Goal: Transaction & Acquisition: Purchase product/service

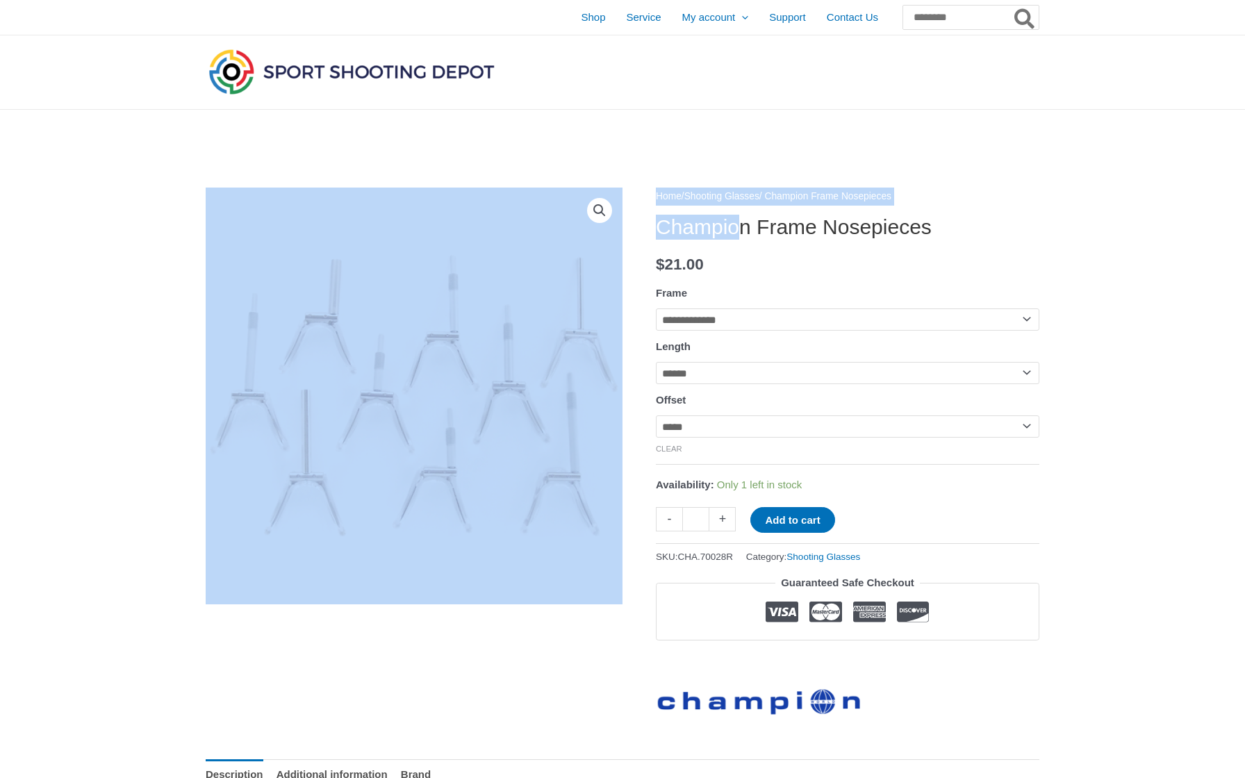
click at [745, 227] on h1 "Champion Frame Nosepieces" at bounding box center [847, 227] width 383 height 25
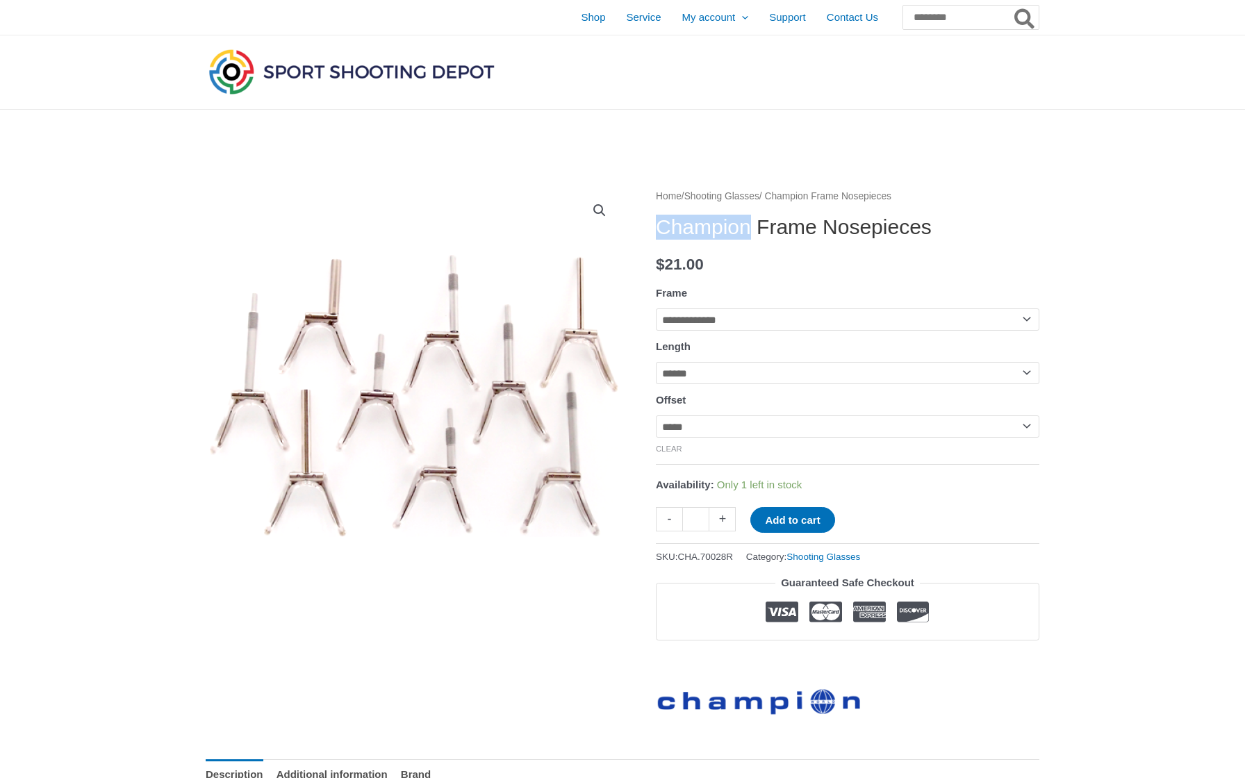
drag, startPoint x: 764, startPoint y: 229, endPoint x: 656, endPoint y: 229, distance: 108.4
click at [656, 229] on h1 "Champion Frame Nosepieces" at bounding box center [847, 227] width 383 height 25
copy h1 "Champion"
click at [918, 17] on input "Search for:" at bounding box center [970, 17] width 137 height 25
paste input "********"
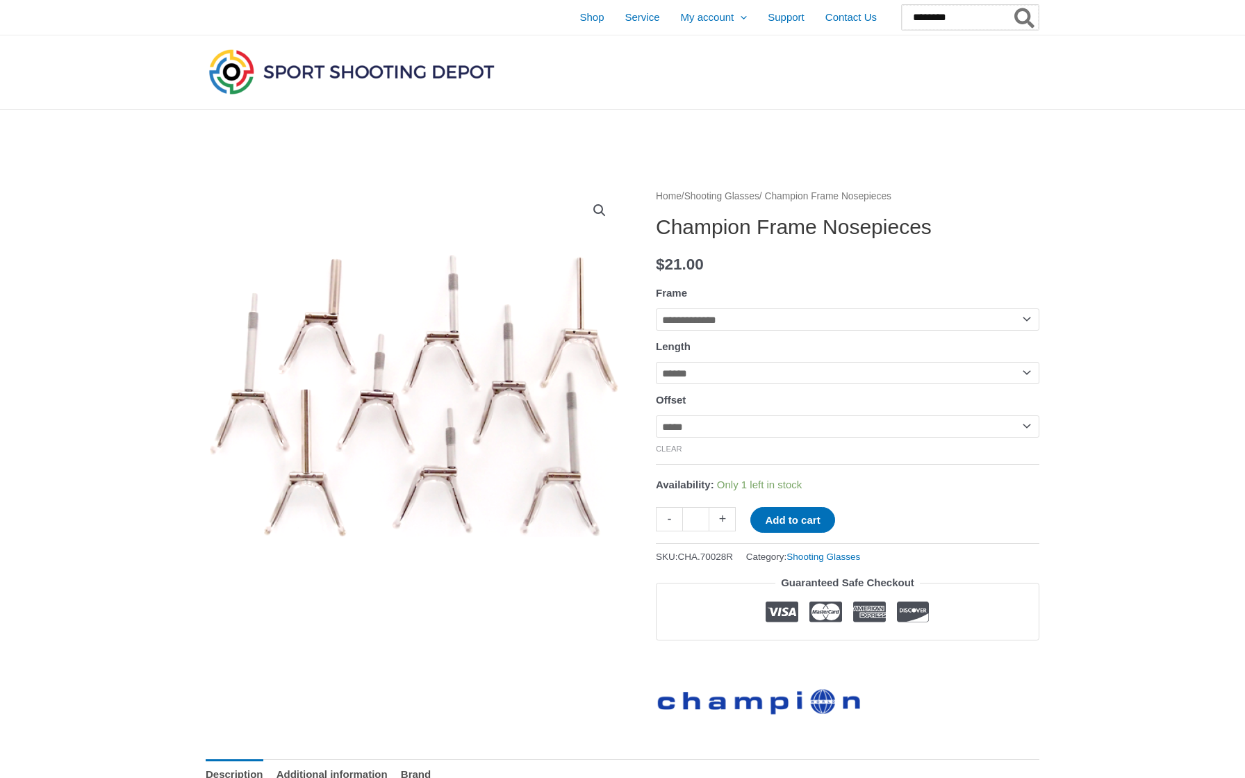
type input "********"
click at [1025, 17] on button "Search" at bounding box center [1024, 17] width 27 height 25
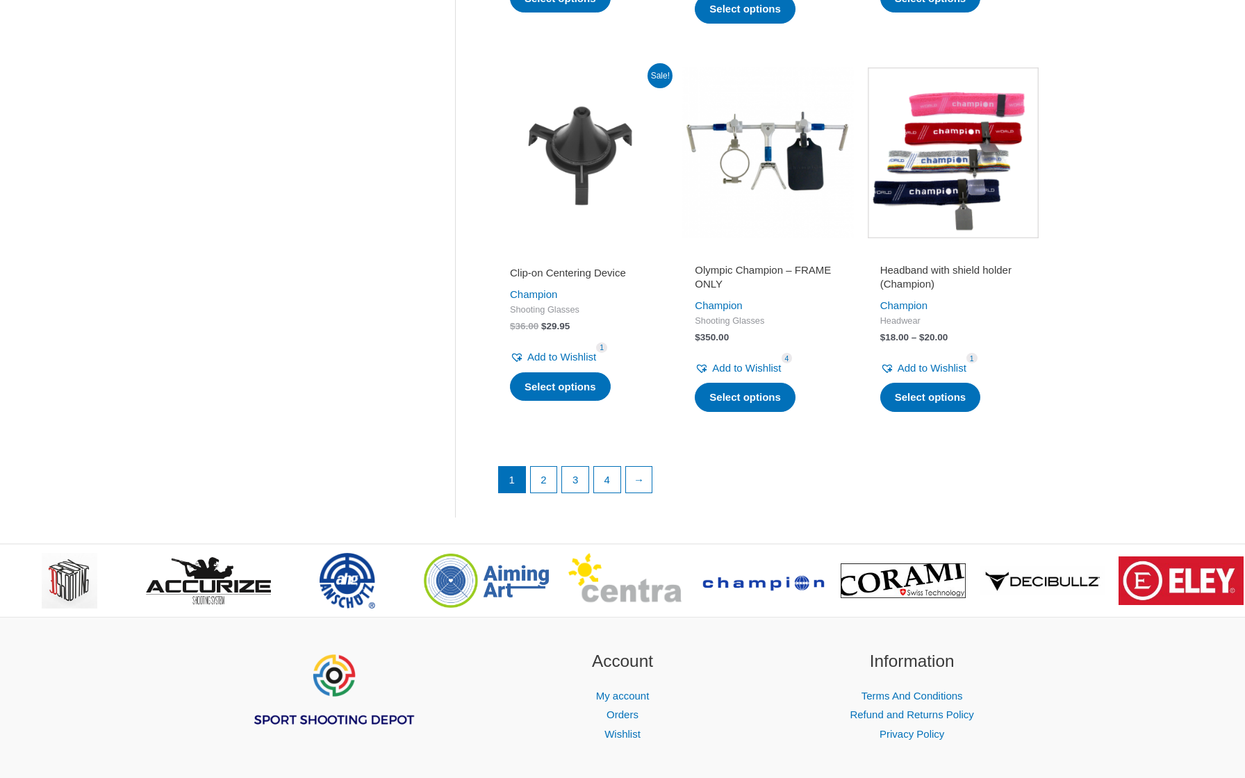
scroll to position [1780, 0]
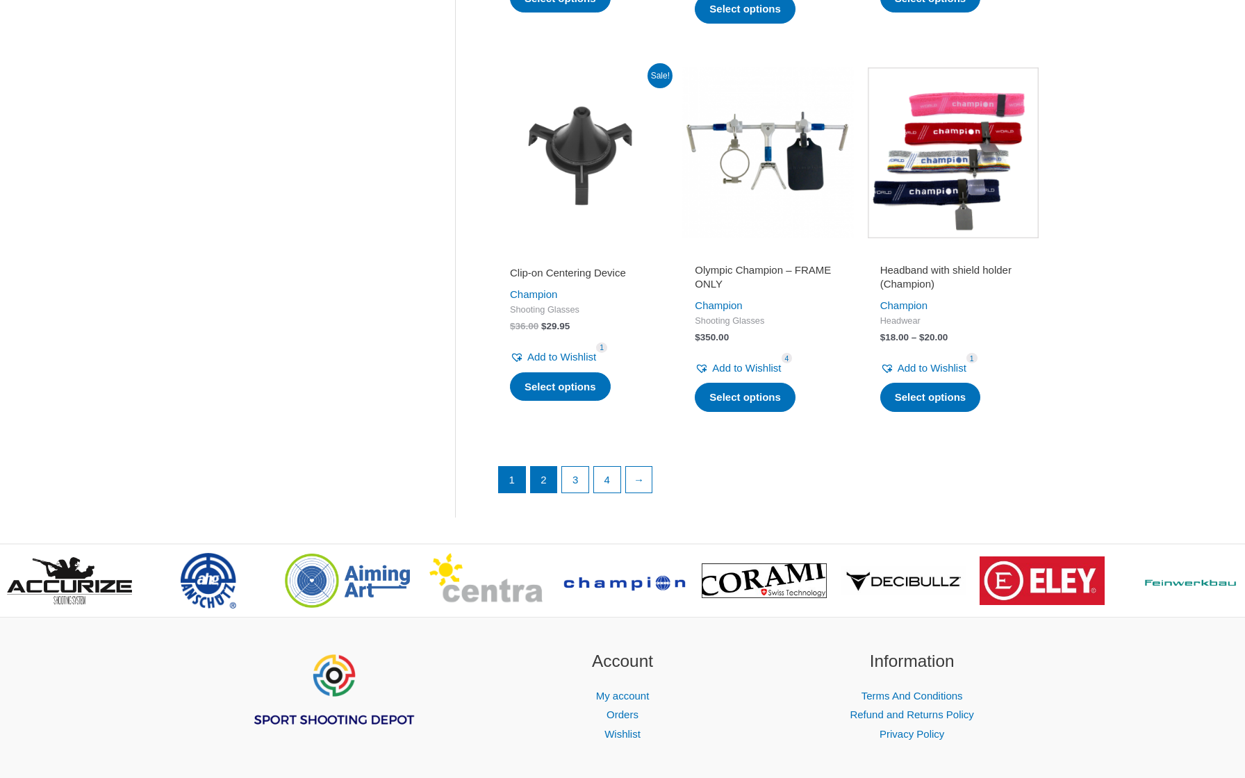
click at [543, 471] on link "2" at bounding box center [544, 480] width 26 height 26
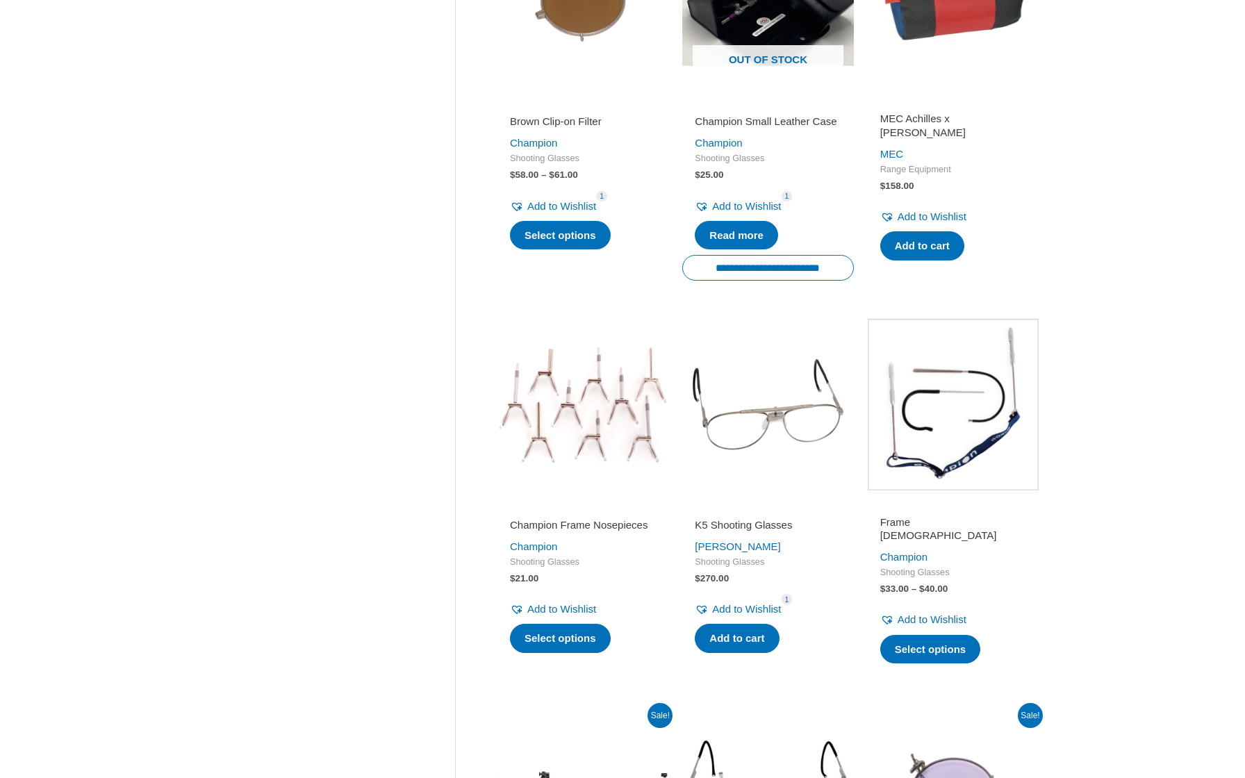
scroll to position [888, 0]
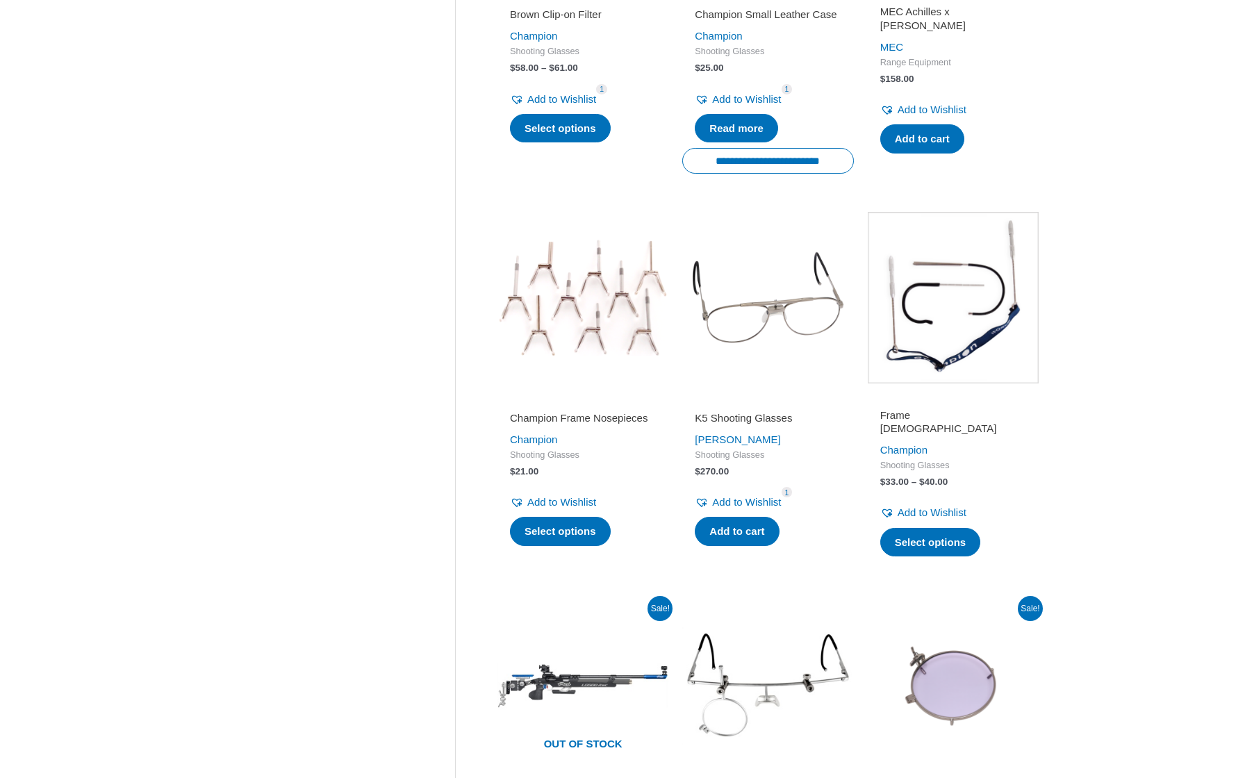
click at [947, 288] on img at bounding box center [953, 297] width 171 height 171
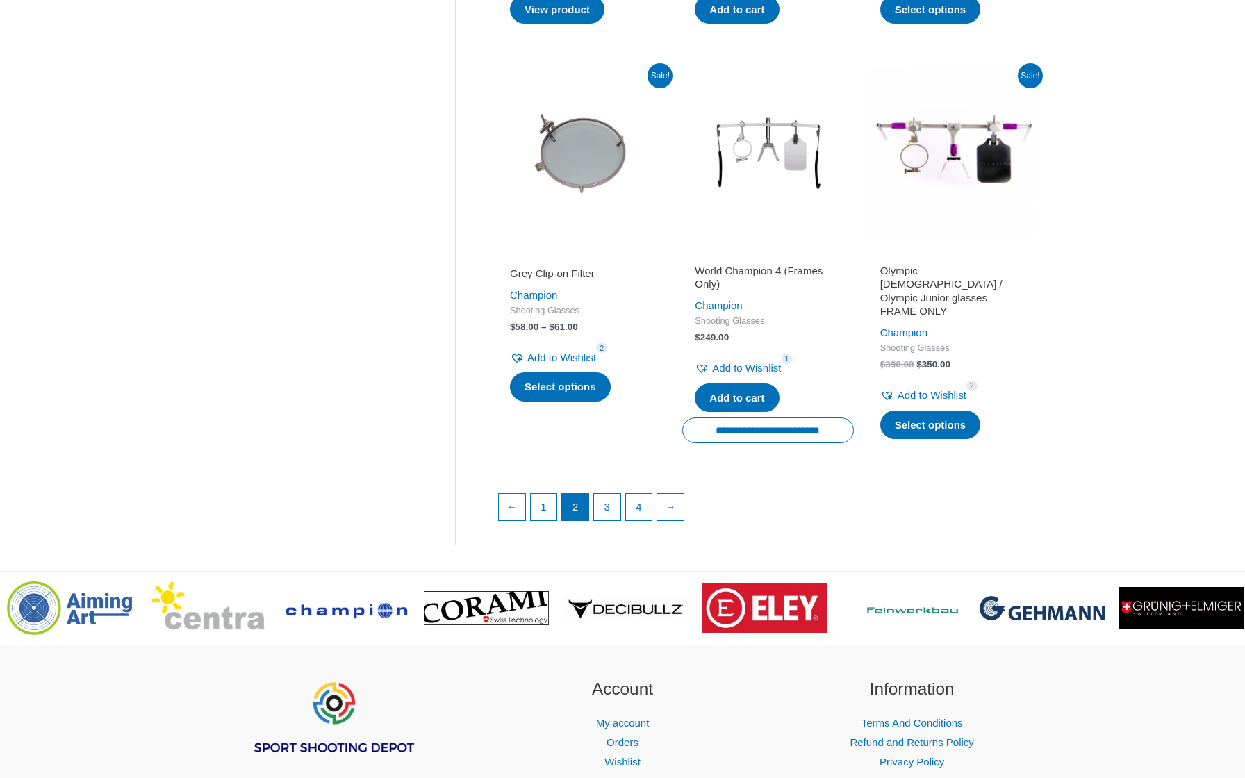
scroll to position [1803, 0]
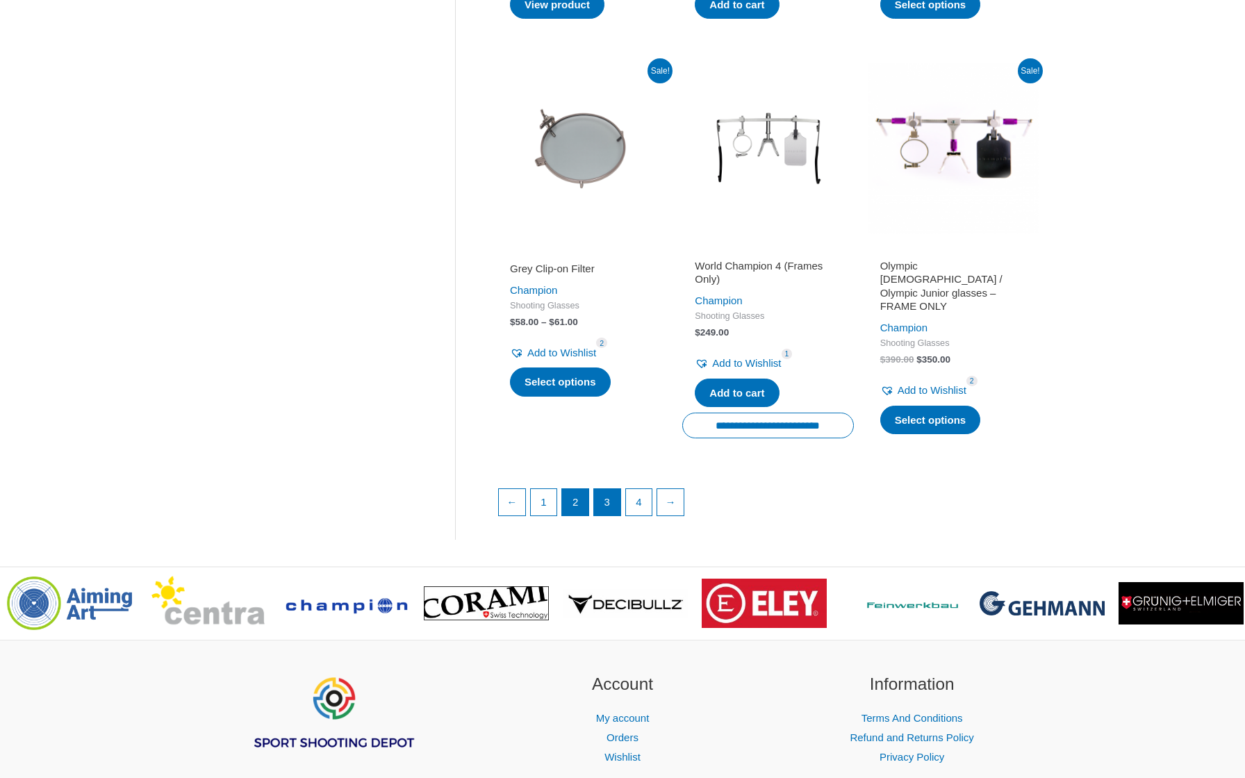
click at [609, 495] on link "3" at bounding box center [607, 502] width 26 height 26
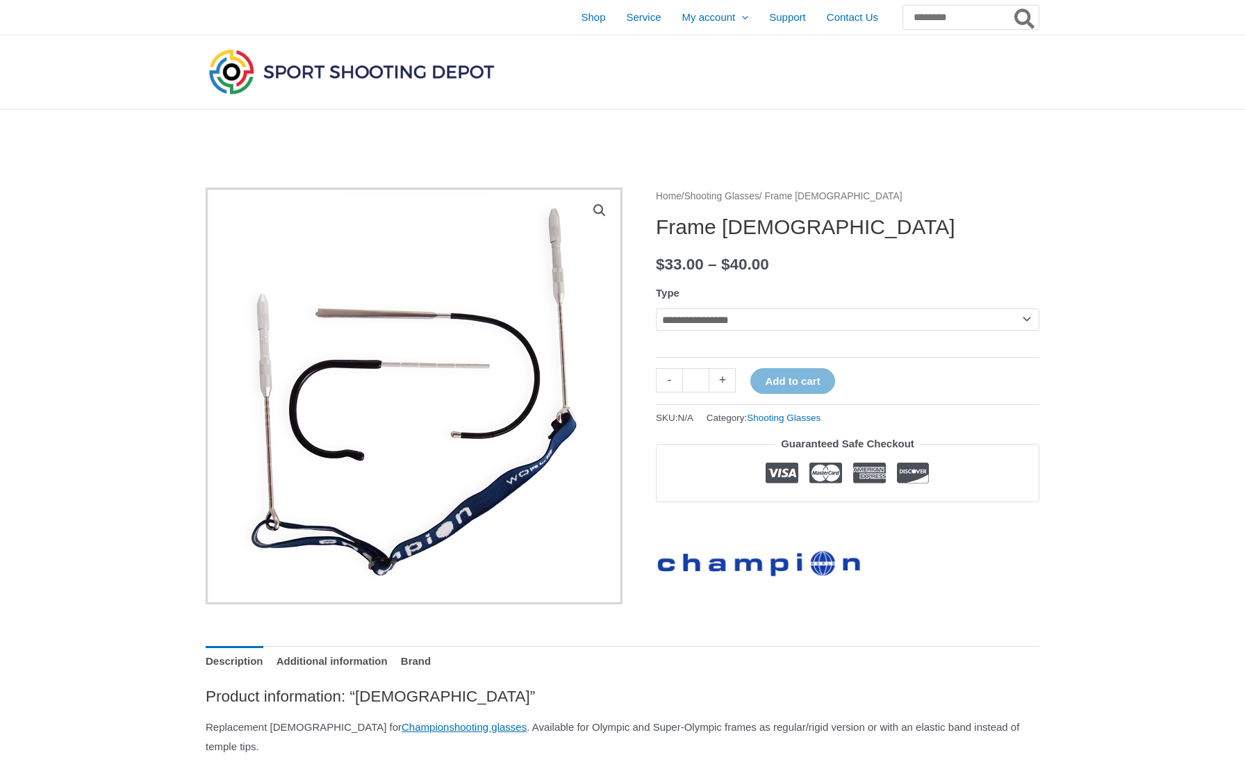
click at [696, 334] on td "**********" at bounding box center [847, 329] width 383 height 43
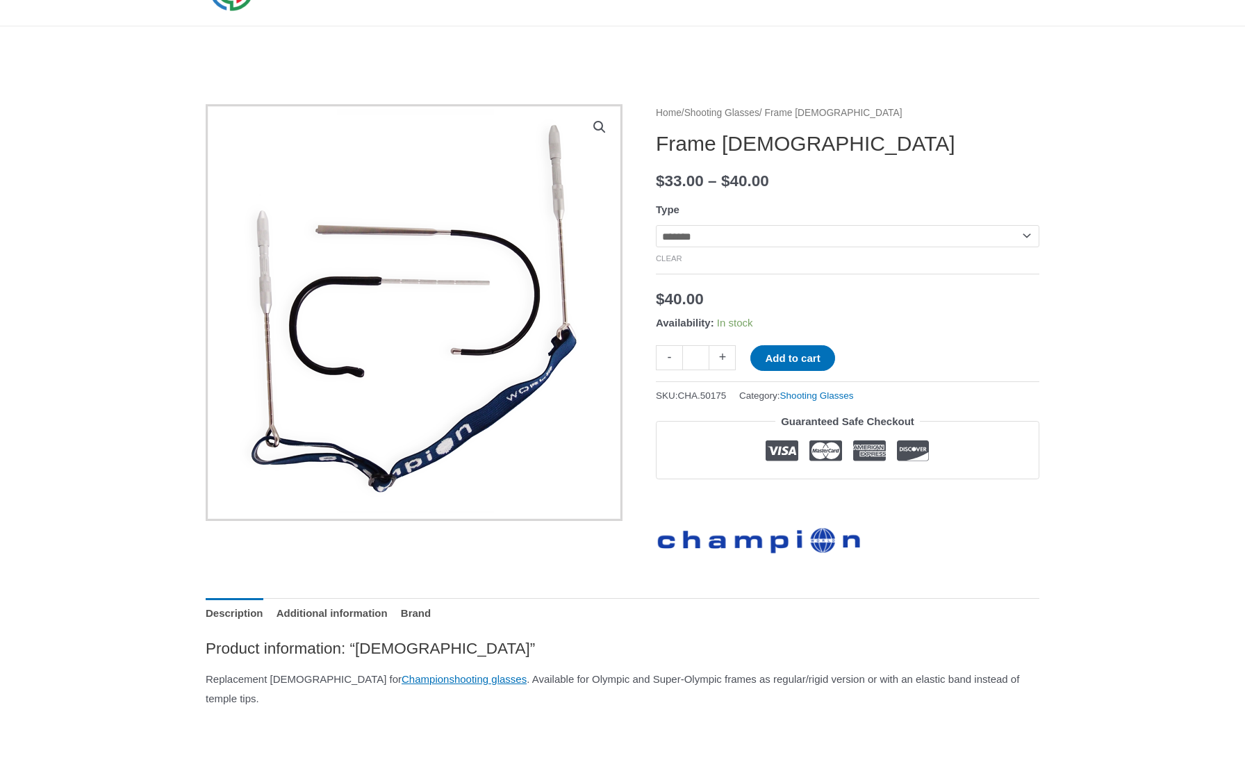
scroll to position [89, 0]
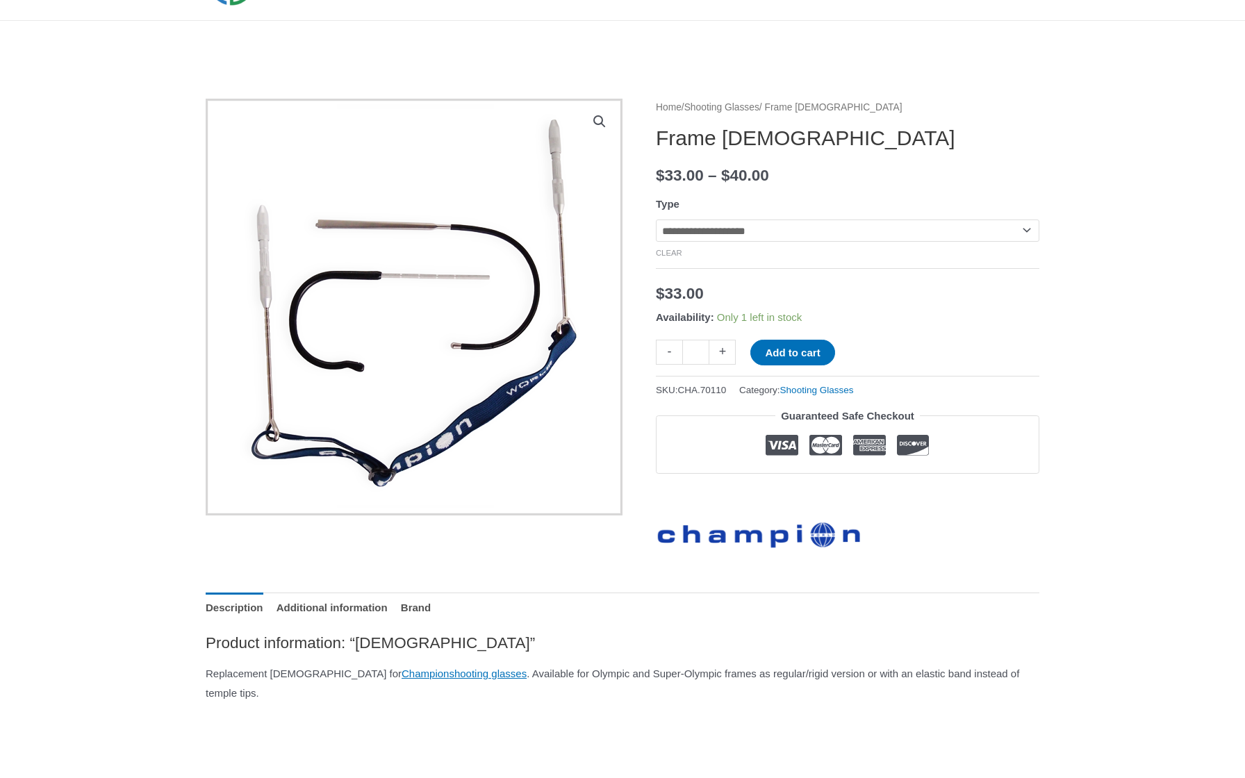
select select "**********"
click at [440, 284] on img at bounding box center [414, 307] width 417 height 417
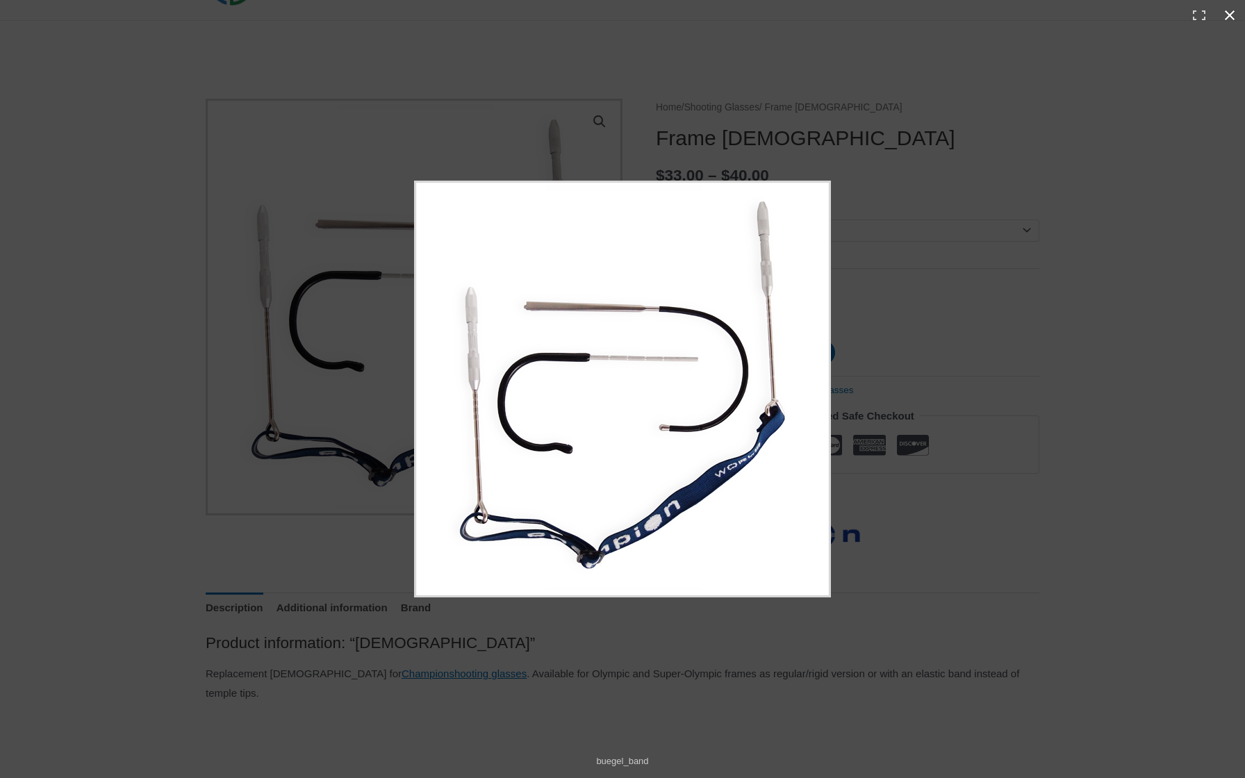
click at [972, 265] on div at bounding box center [776, 407] width 724 height 452
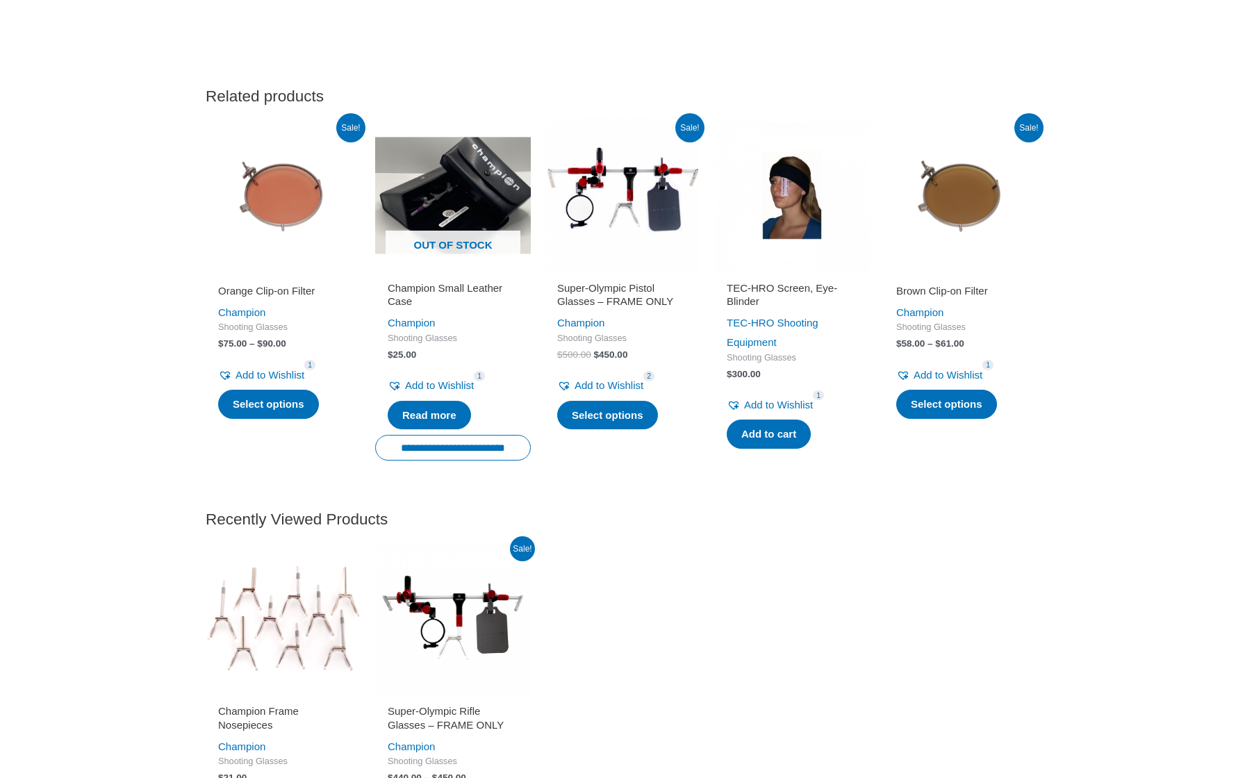
scroll to position [1280, 0]
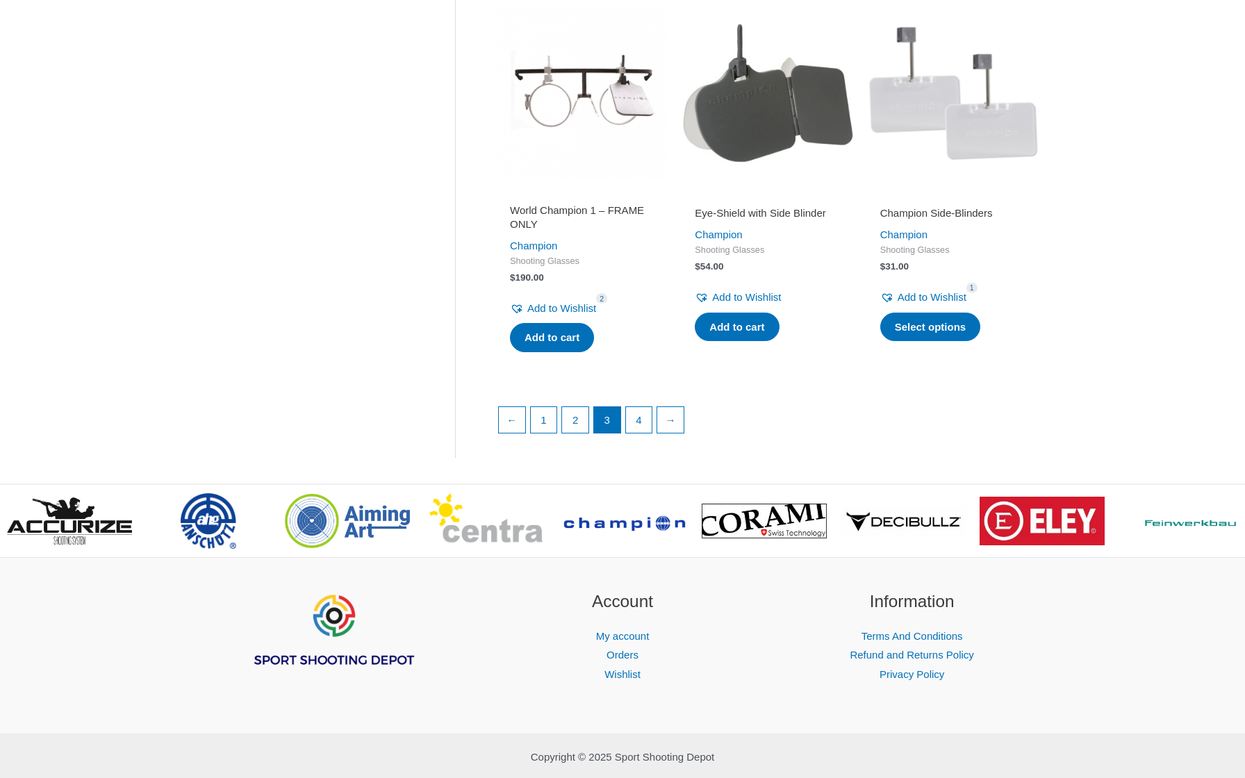
scroll to position [1866, 0]
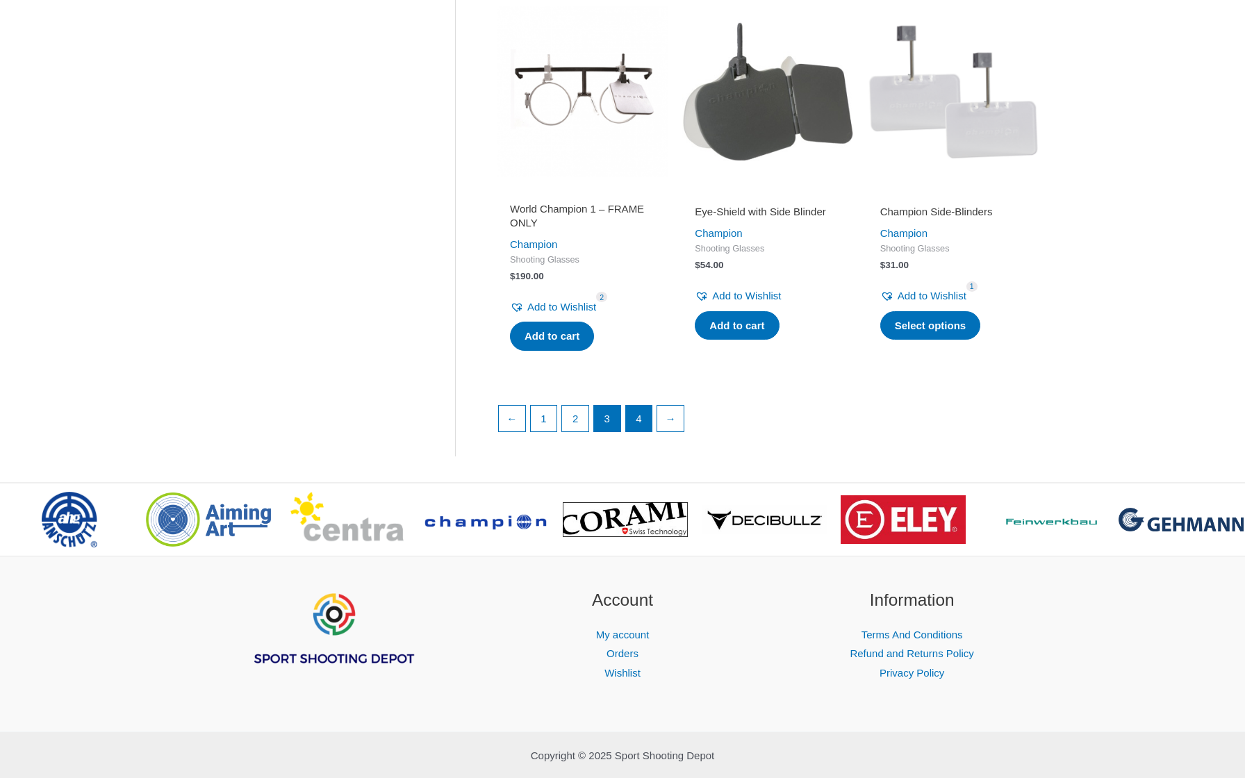
click at [640, 425] on link "4" at bounding box center [639, 419] width 26 height 26
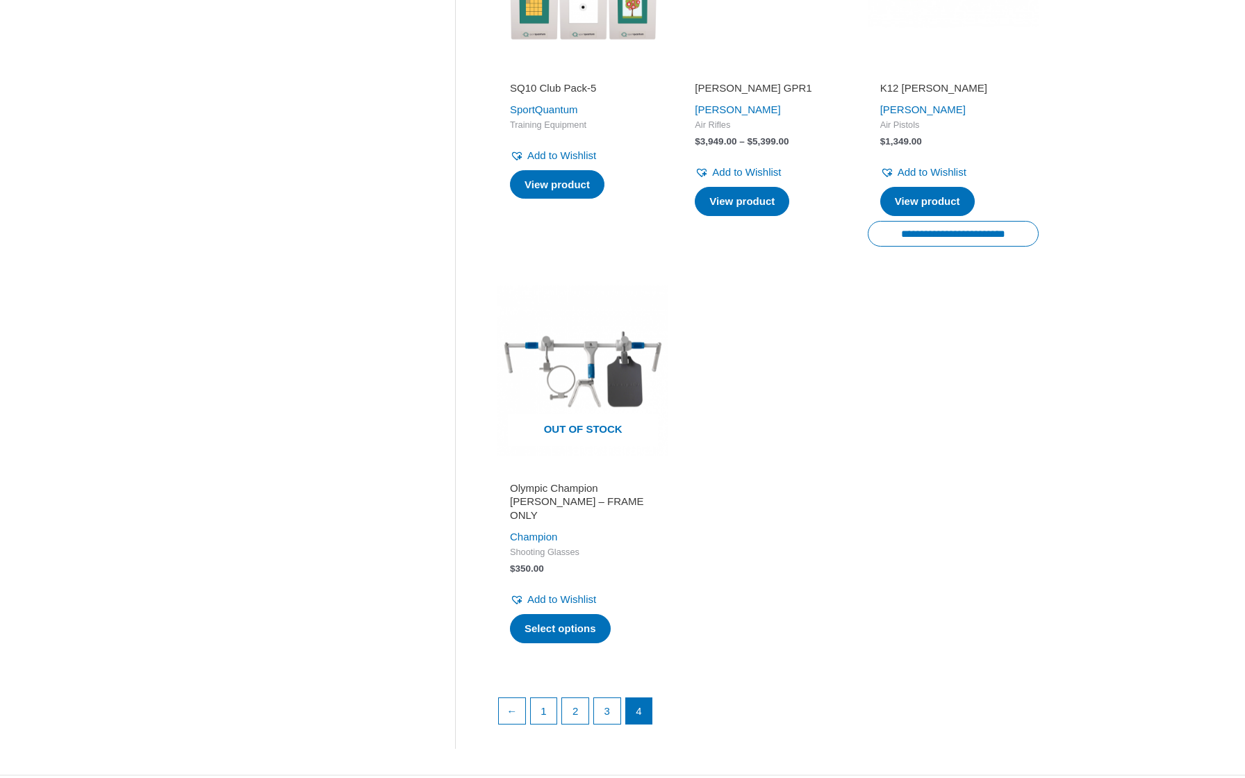
scroll to position [1210, 0]
